Goal: Find specific page/section: Find specific page/section

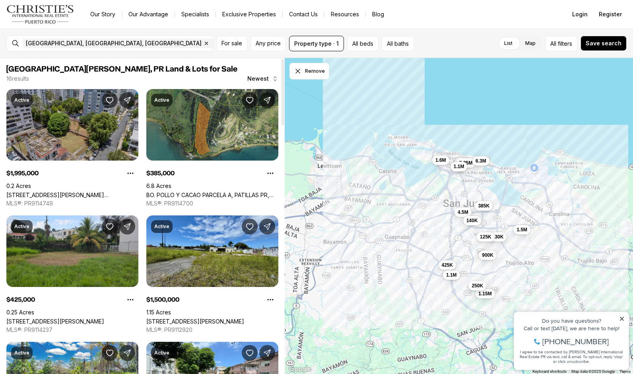
click at [57, 192] on link "[STREET_ADDRESS][PERSON_NAME][PERSON_NAME][PERSON_NAME]" at bounding box center [72, 195] width 132 height 7
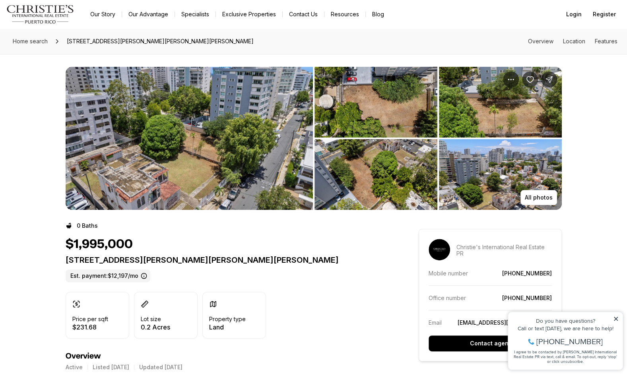
click at [218, 167] on img "View image gallery" at bounding box center [189, 138] width 247 height 143
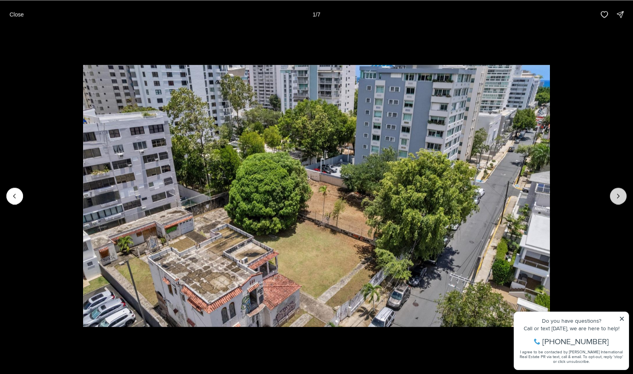
click at [621, 196] on icon "Next slide" at bounding box center [619, 196] width 8 height 8
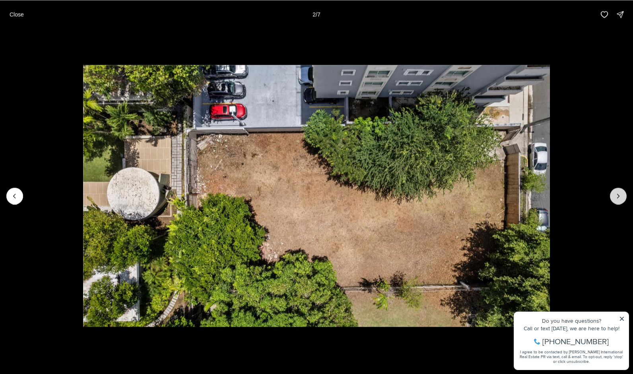
click at [621, 196] on icon "Next slide" at bounding box center [619, 196] width 8 height 8
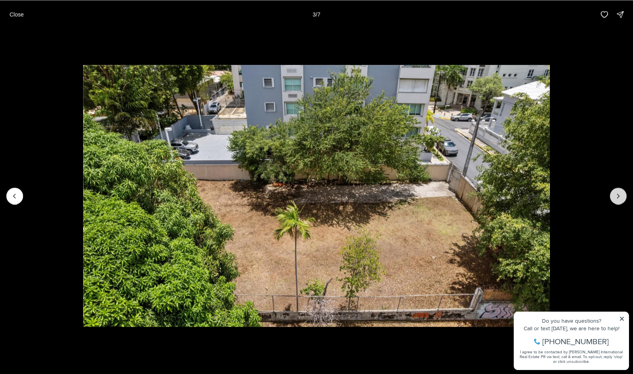
click at [621, 196] on icon "Next slide" at bounding box center [619, 196] width 8 height 8
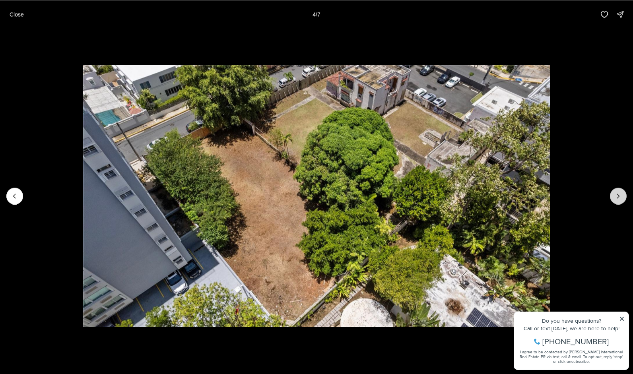
click at [621, 196] on icon "Next slide" at bounding box center [619, 196] width 8 height 8
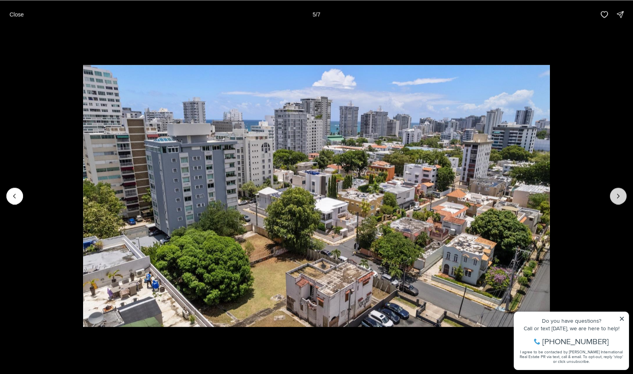
click at [620, 196] on icon "Next slide" at bounding box center [619, 196] width 8 height 8
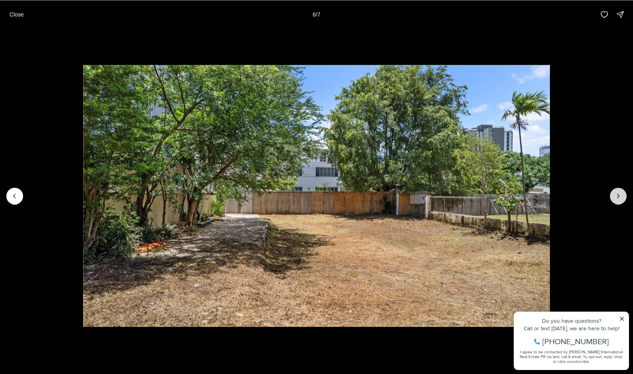
click at [620, 196] on icon "Next slide" at bounding box center [619, 196] width 8 height 8
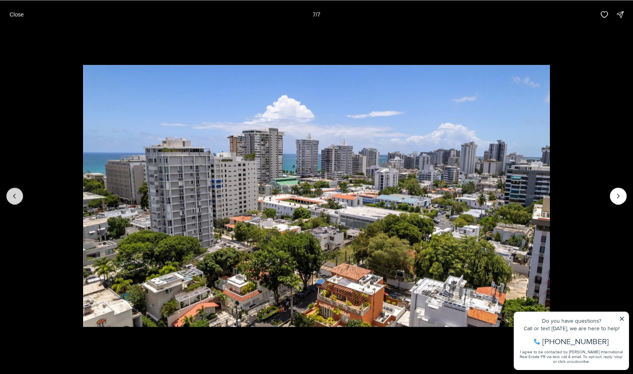
click at [16, 198] on icon "Previous slide" at bounding box center [15, 196] width 8 height 8
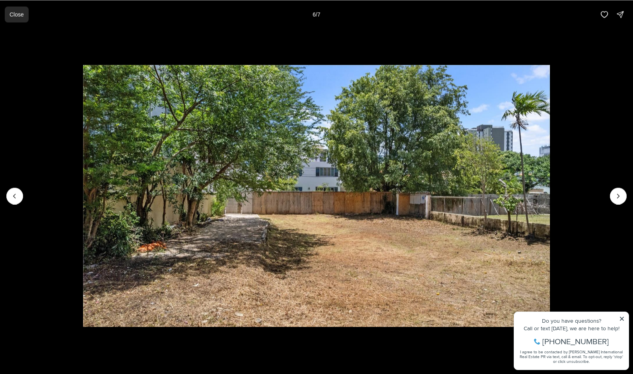
click at [13, 16] on p "Close" at bounding box center [17, 14] width 14 height 6
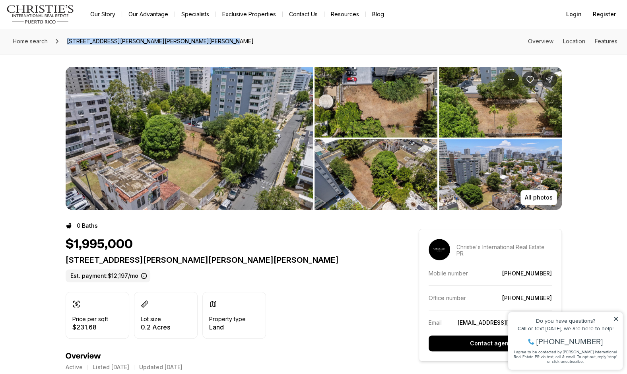
drag, startPoint x: 68, startPoint y: 41, endPoint x: 236, endPoint y: 35, distance: 168.4
click at [236, 35] on div "Home search 72 CALLE MANUEL RODRIGUEZ SERRA, SAN JUAN PR, 00907 Overview Locati…" at bounding box center [313, 41] width 627 height 25
drag, startPoint x: 236, startPoint y: 35, endPoint x: 193, endPoint y: 41, distance: 43.8
copy span "[STREET_ADDRESS][PERSON_NAME][PERSON_NAME][PERSON_NAME]"
